Goal: Transaction & Acquisition: Purchase product/service

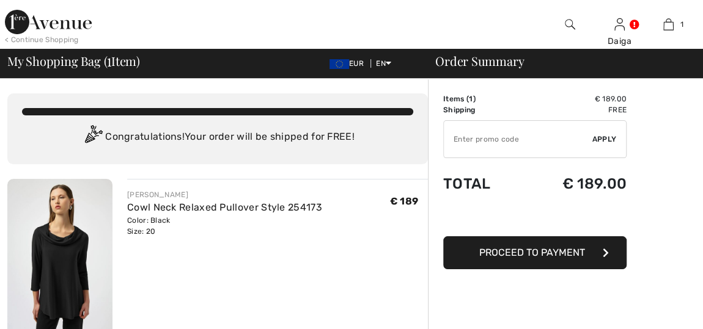
click at [515, 136] on input "TEXT" at bounding box center [518, 139] width 149 height 37
type input "LIVE10"
click at [610, 137] on span "Apply" at bounding box center [604, 139] width 24 height 11
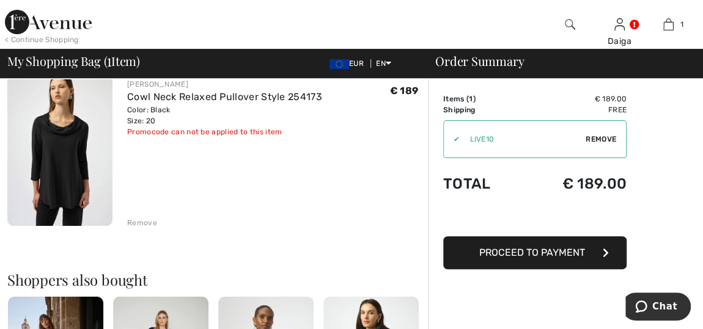
scroll to position [55, 0]
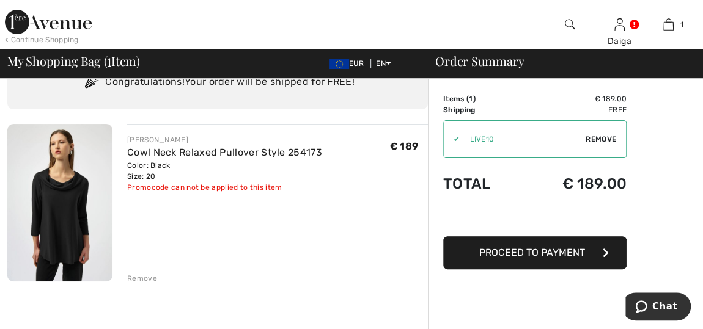
click at [529, 256] on span "Proceed to Payment" at bounding box center [532, 253] width 106 height 12
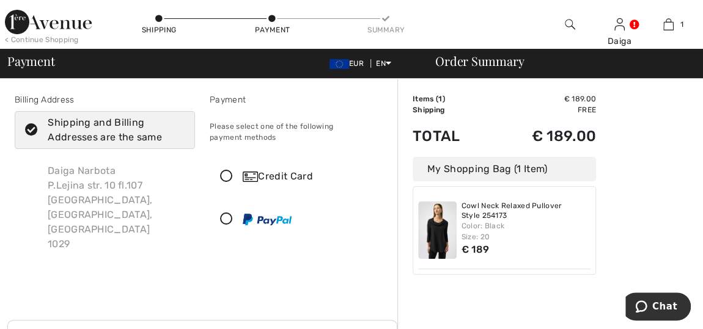
click at [226, 177] on icon at bounding box center [226, 177] width 32 height 13
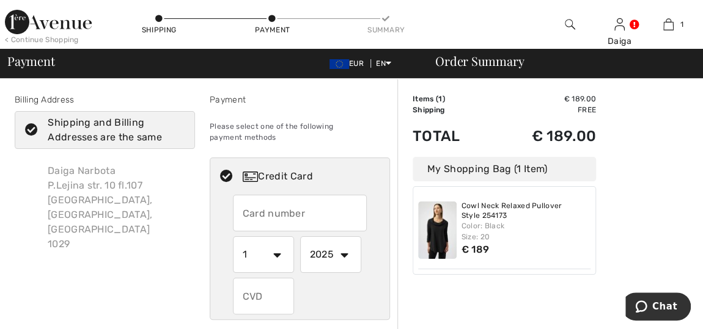
click at [245, 206] on input "text" at bounding box center [300, 213] width 134 height 37
type input "5573672013798022"
click at [279, 252] on select "1 2 3 4 5 6 7 8 9 10 11 12" at bounding box center [263, 255] width 61 height 37
select select "9"
click at [233, 237] on select "1 2 3 4 5 6 7 8 9 10 11 12" at bounding box center [263, 255] width 61 height 37
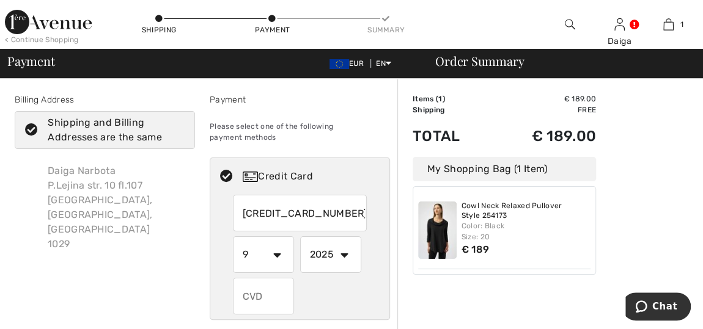
click at [251, 292] on input "text" at bounding box center [263, 296] width 61 height 37
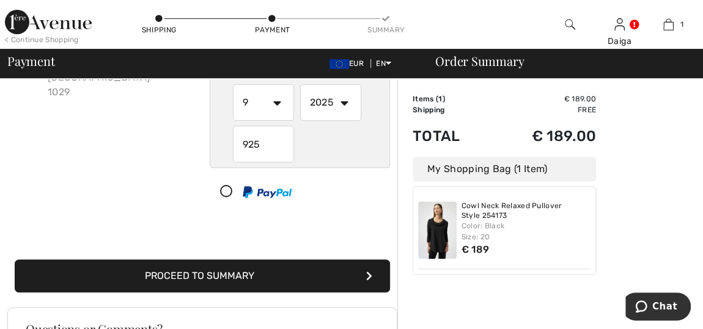
scroll to position [222, 0]
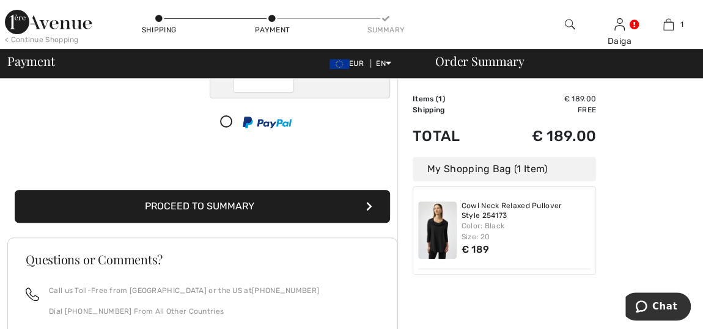
type input "925"
click at [187, 206] on button "Proceed to Summary" at bounding box center [202, 206] width 375 height 33
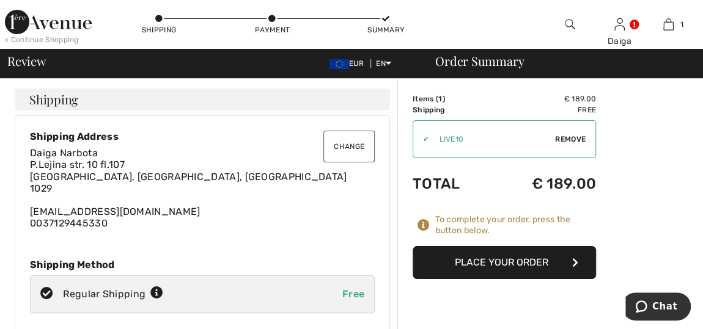
click at [560, 136] on span "Remove" at bounding box center [570, 139] width 31 height 11
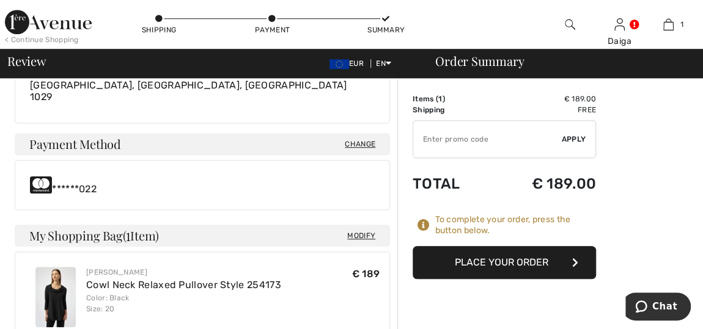
scroll to position [444, 0]
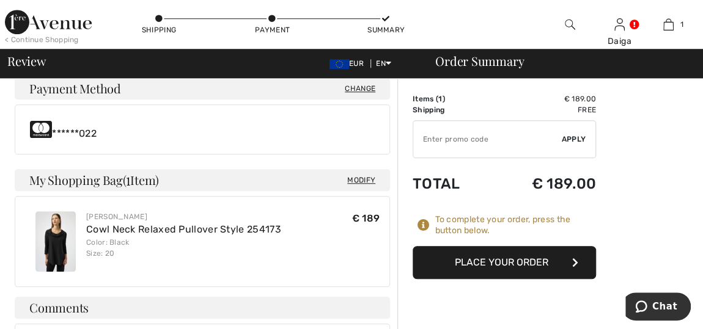
click at [499, 262] on button "Place Your Order" at bounding box center [504, 262] width 183 height 33
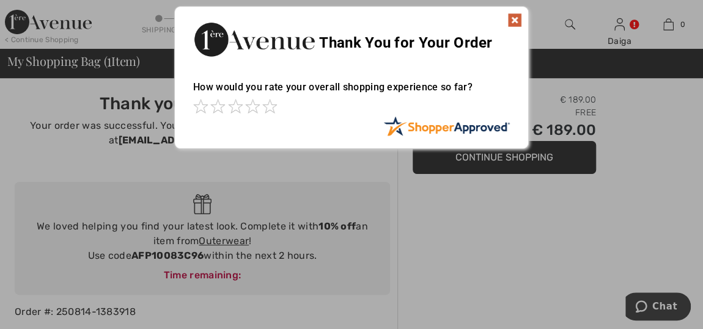
click at [514, 17] on img at bounding box center [514, 20] width 15 height 15
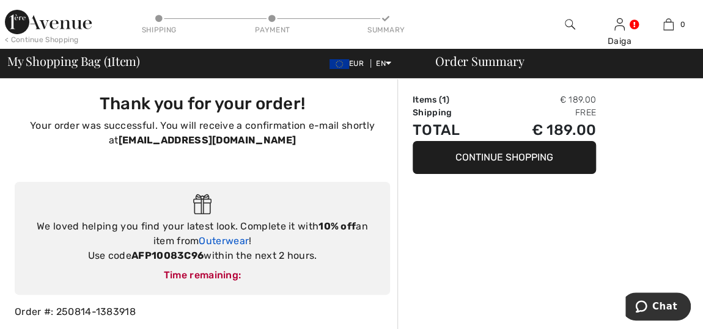
click at [228, 238] on link "Outerwear" at bounding box center [224, 241] width 50 height 12
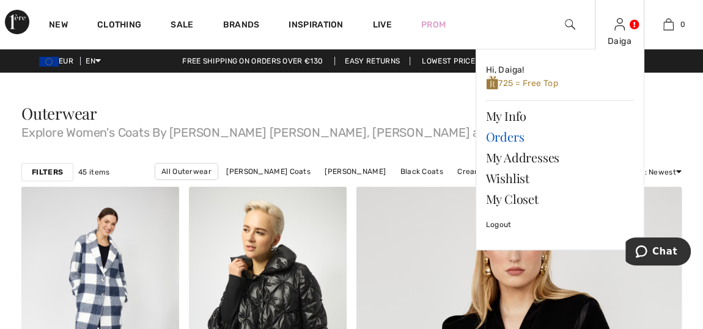
click at [509, 138] on link "Orders" at bounding box center [560, 137] width 148 height 21
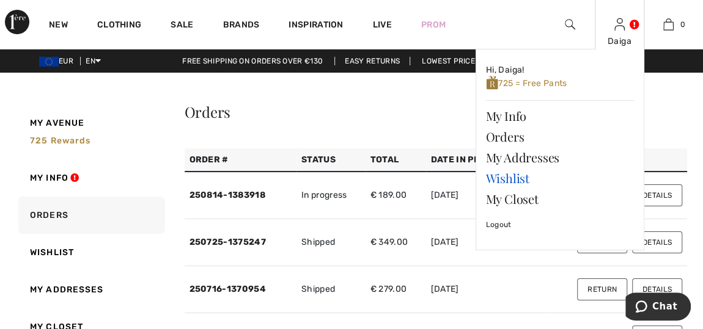
click at [509, 176] on link "Wishlist" at bounding box center [560, 178] width 148 height 21
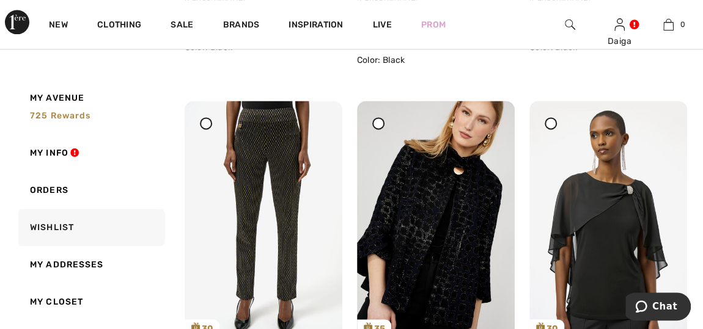
scroll to position [833, 0]
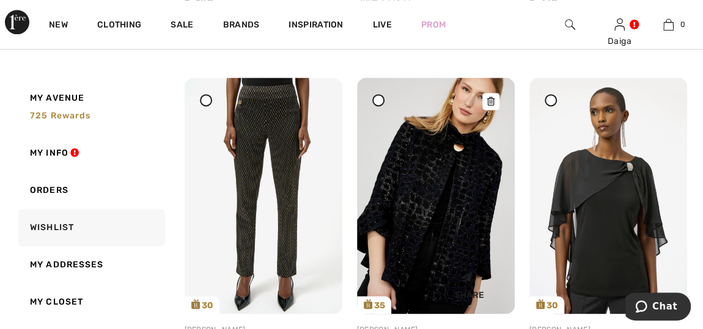
click at [477, 183] on img at bounding box center [436, 196] width 158 height 237
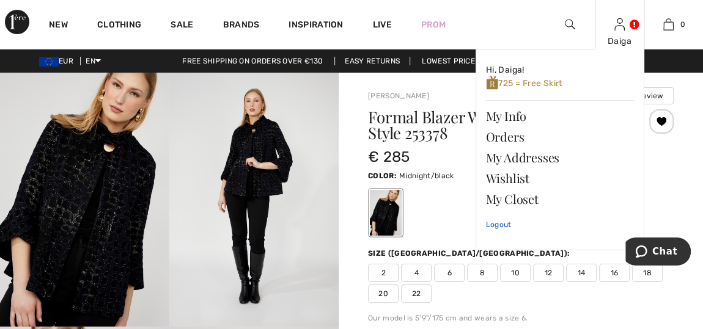
click at [502, 222] on link "Logout" at bounding box center [560, 225] width 148 height 31
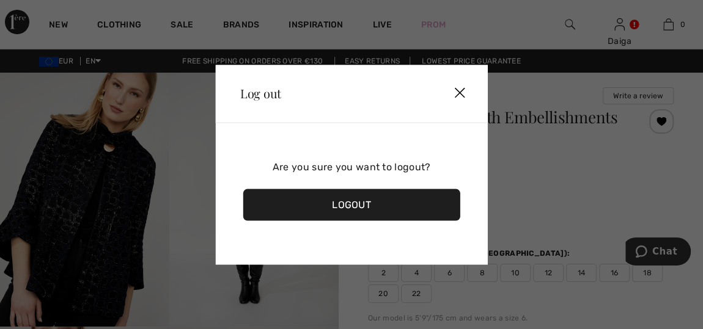
click at [381, 208] on div "Logout" at bounding box center [351, 205] width 217 height 32
